Goal: Transaction & Acquisition: Purchase product/service

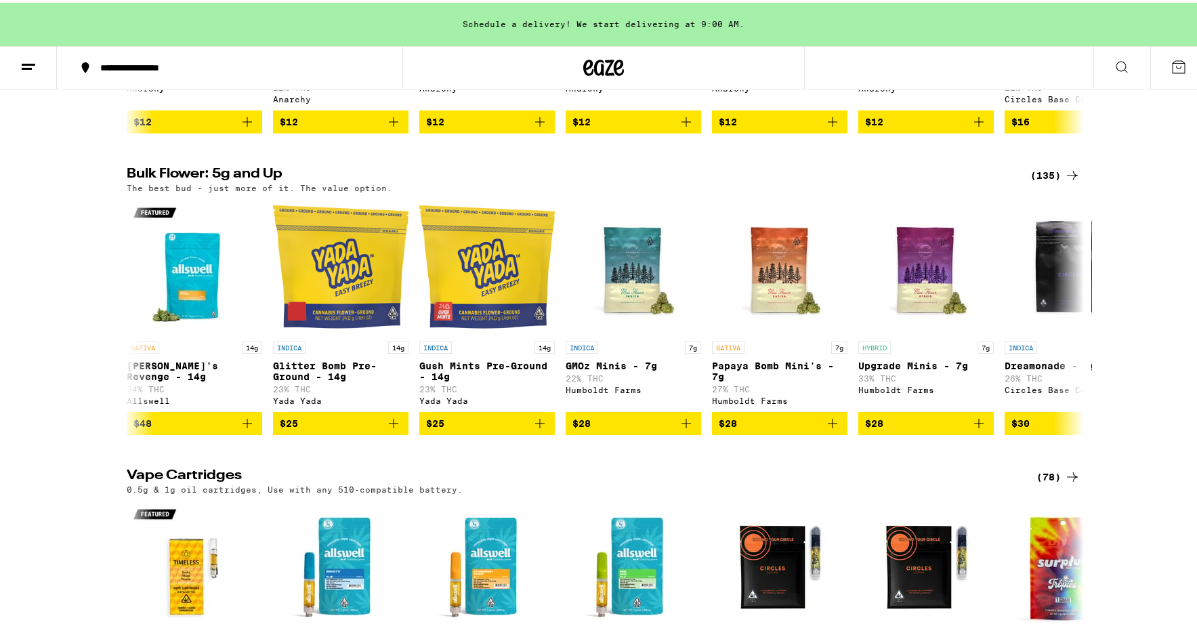
scroll to position [6090, 0]
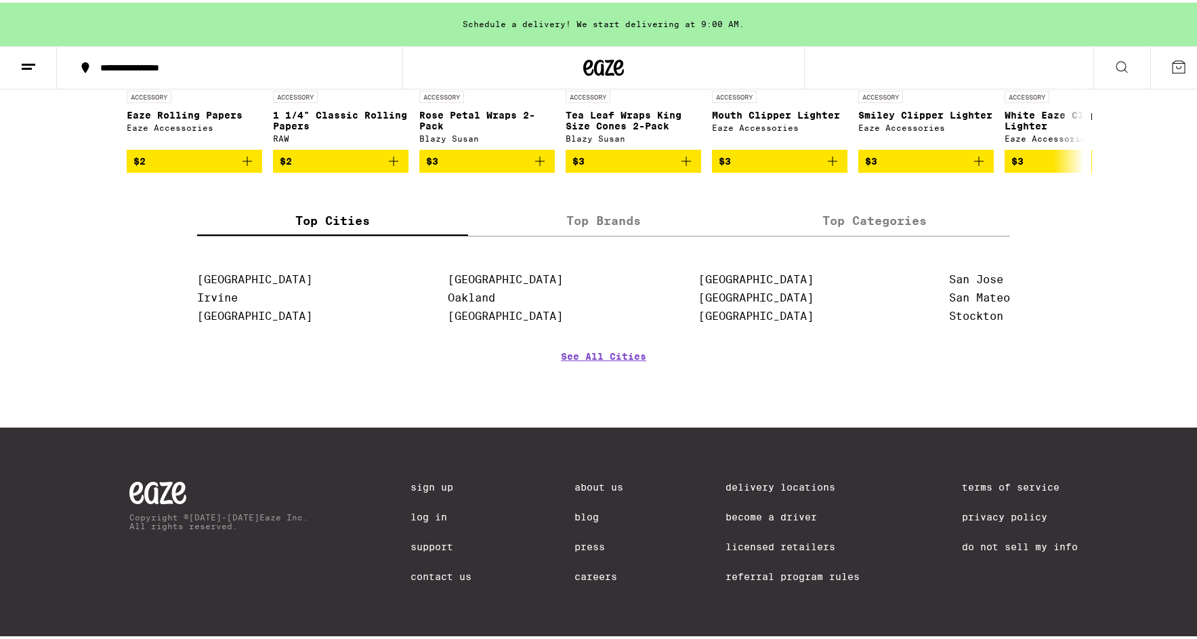
click at [37, 62] on button at bounding box center [28, 65] width 57 height 43
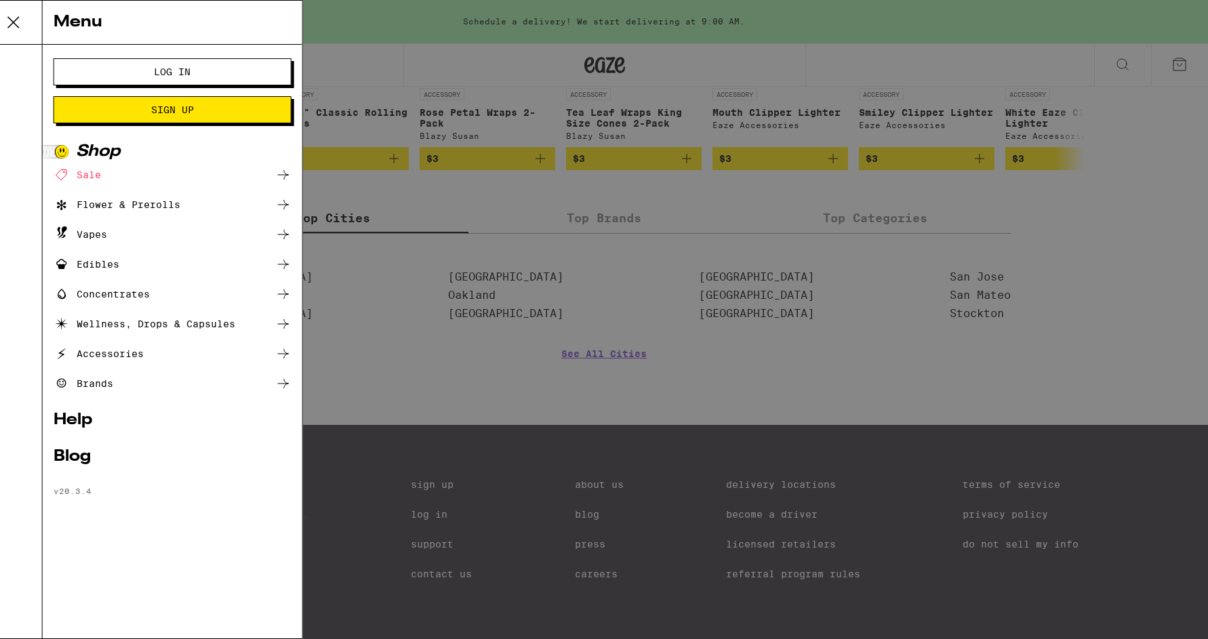
click at [187, 383] on div "Brands" at bounding box center [188, 383] width 238 height 16
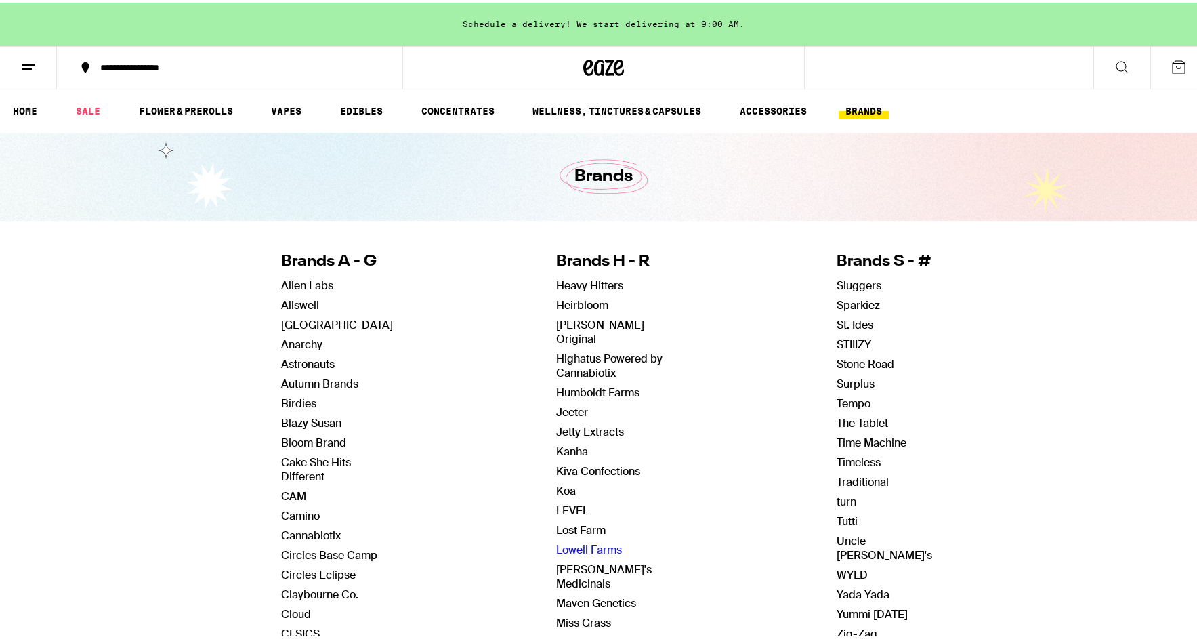
click at [606, 540] on link "Lowell Farms" at bounding box center [589, 547] width 66 height 14
